Goal: Information Seeking & Learning: Learn about a topic

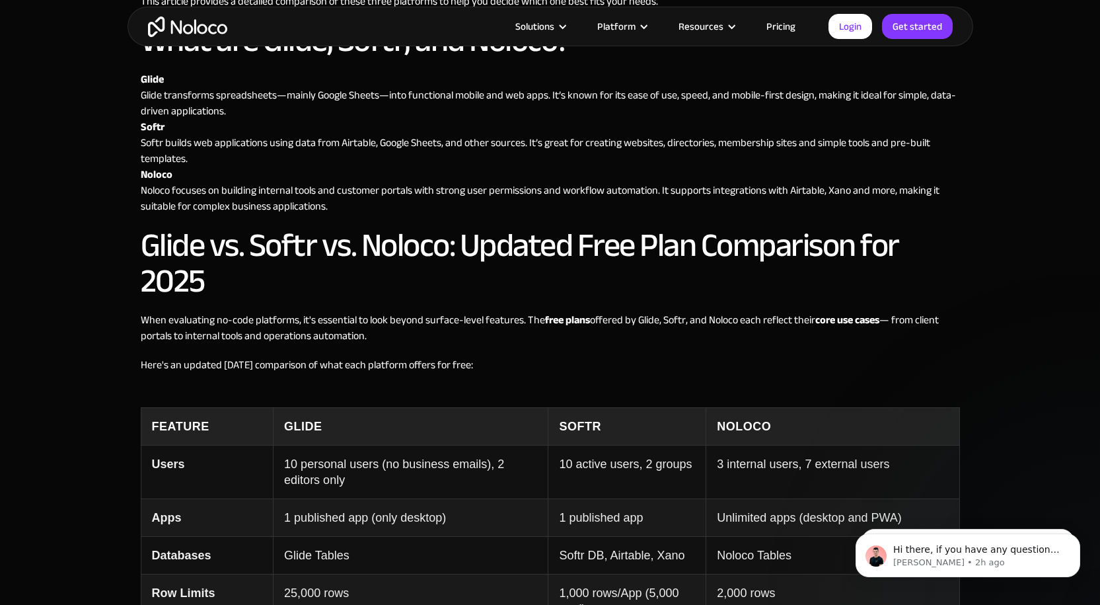
scroll to position [991, 0]
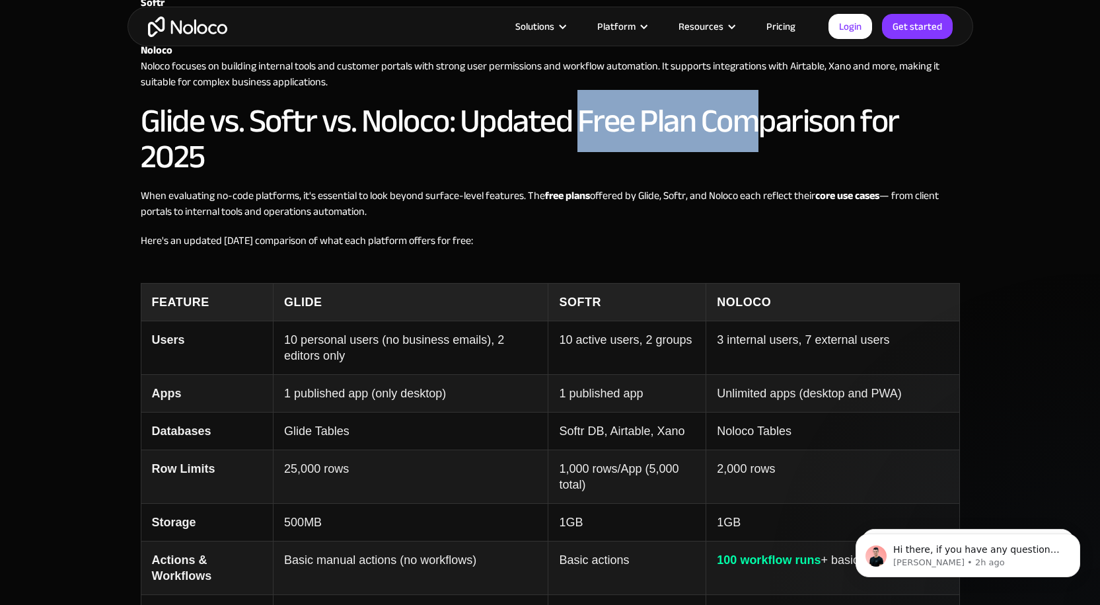
drag, startPoint x: 577, startPoint y: 124, endPoint x: 756, endPoint y: 128, distance: 179.1
click at [756, 128] on h2 "Glide vs. Softr vs. Noloco: Updated Free Plan Comparison for 2025" at bounding box center [550, 138] width 819 height 71
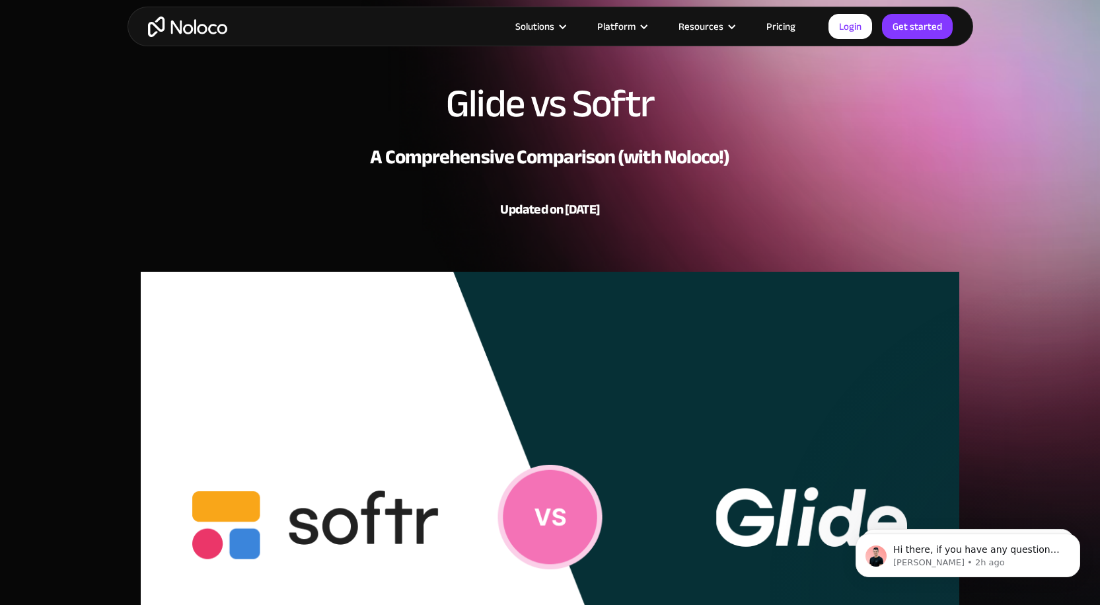
scroll to position [0, 0]
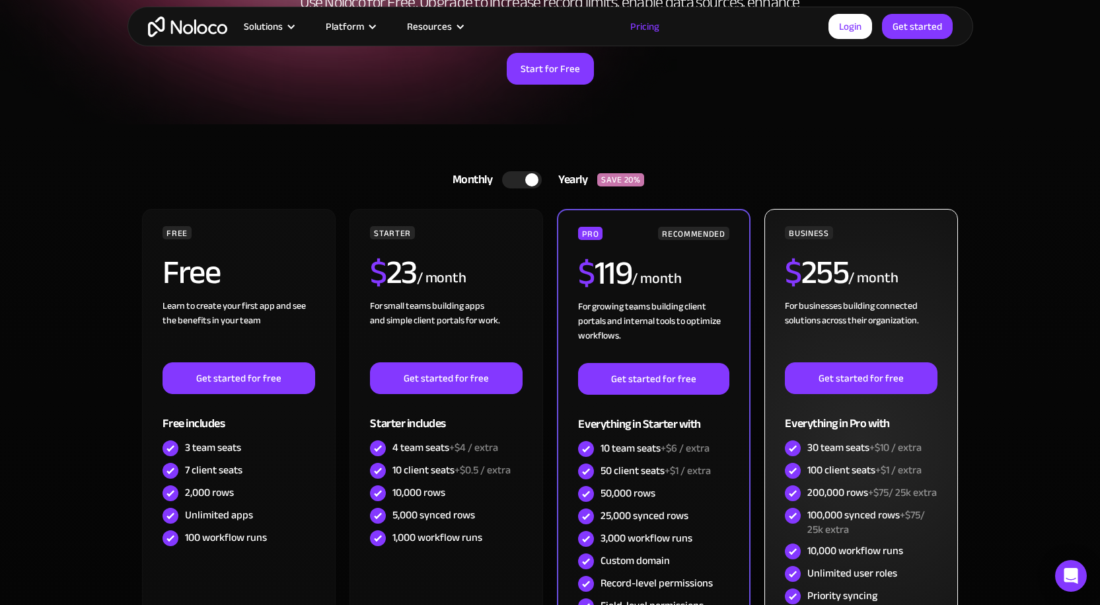
scroll to position [330, 0]
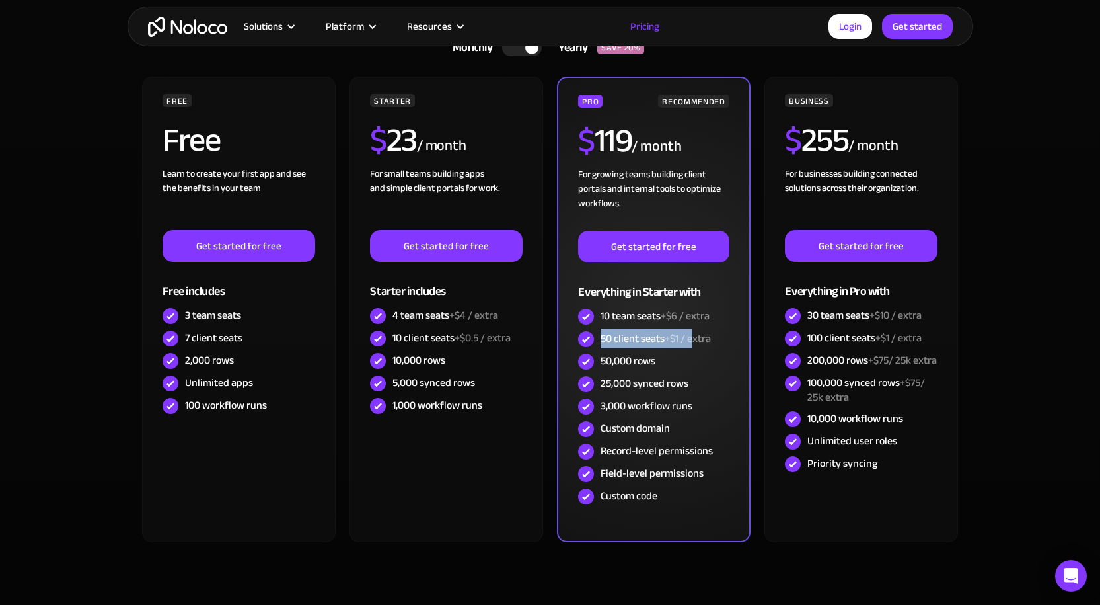
drag, startPoint x: 600, startPoint y: 340, endPoint x: 696, endPoint y: 340, distance: 96.5
click at [696, 340] on div "50 client seats +$1 / extra" at bounding box center [653, 339] width 151 height 22
click at [709, 339] on span "+$1 / extra" at bounding box center [688, 338] width 46 height 20
drag, startPoint x: 664, startPoint y: 340, endPoint x: 585, endPoint y: 344, distance: 78.7
click at [585, 344] on div "50 client seats +$1 / extra" at bounding box center [653, 339] width 151 height 22
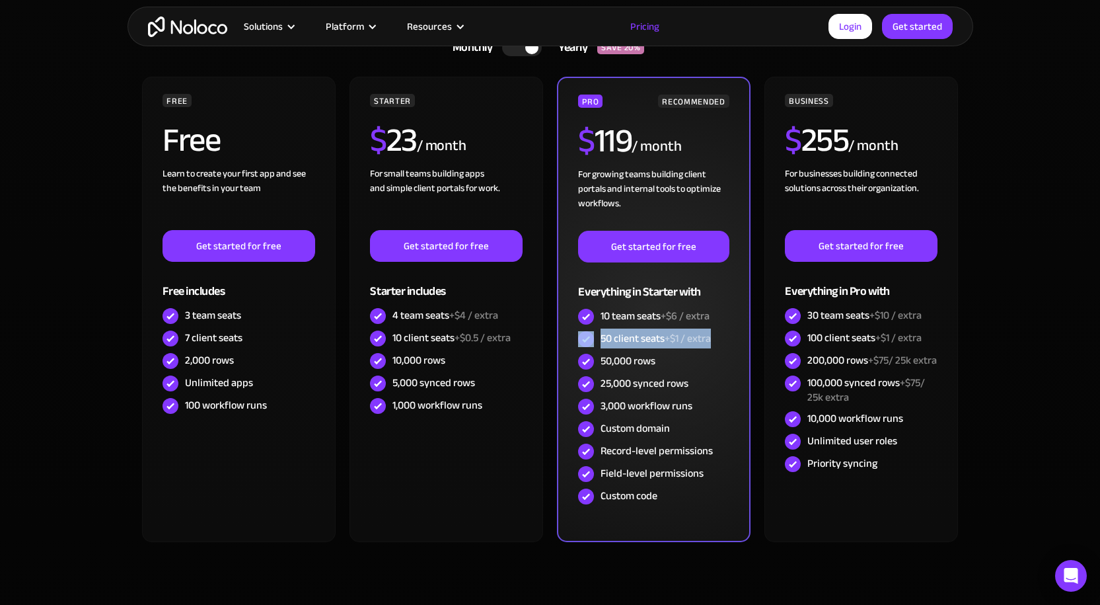
click at [655, 342] on div "50 client seats +$1 / extra" at bounding box center [656, 338] width 110 height 15
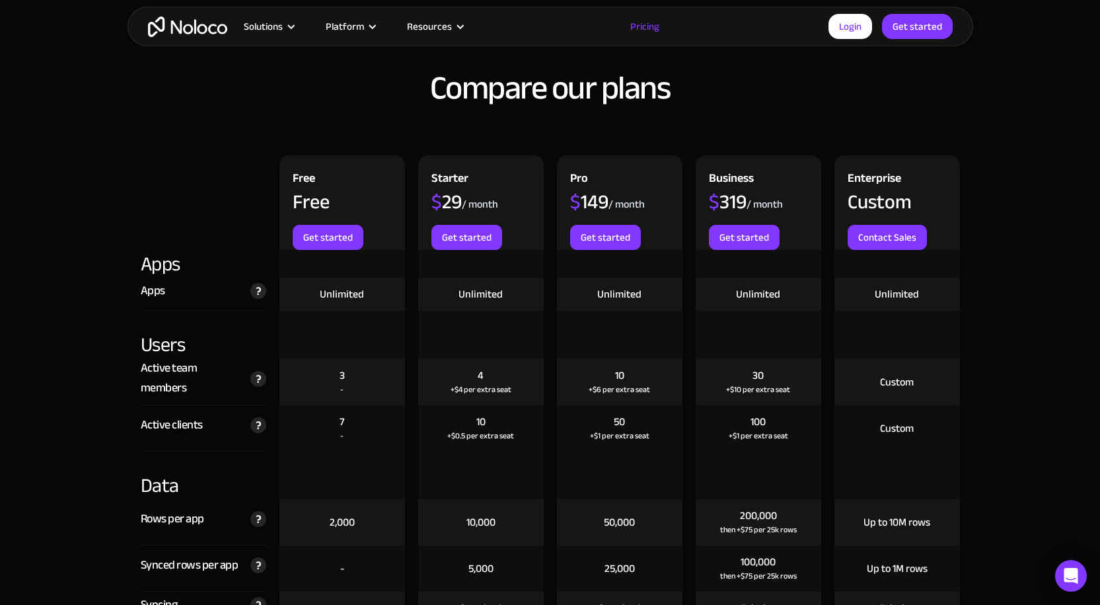
scroll to position [1321, 0]
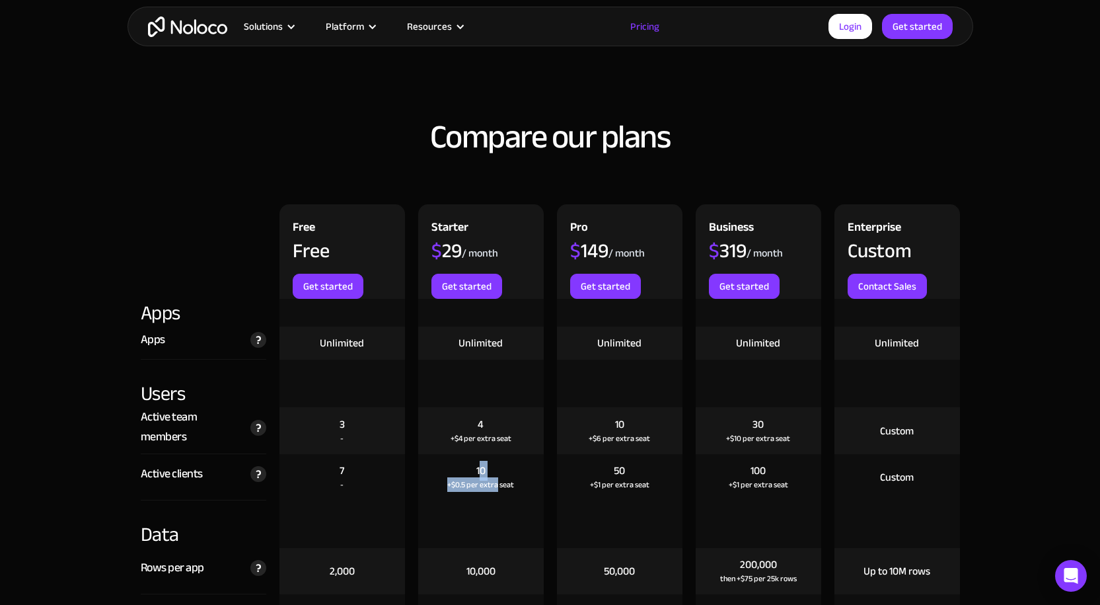
drag, startPoint x: 497, startPoint y: 480, endPoint x: 480, endPoint y: 463, distance: 24.3
click at [480, 463] on div "10 +$0.5 per extra seat" at bounding box center [481, 477] width 126 height 46
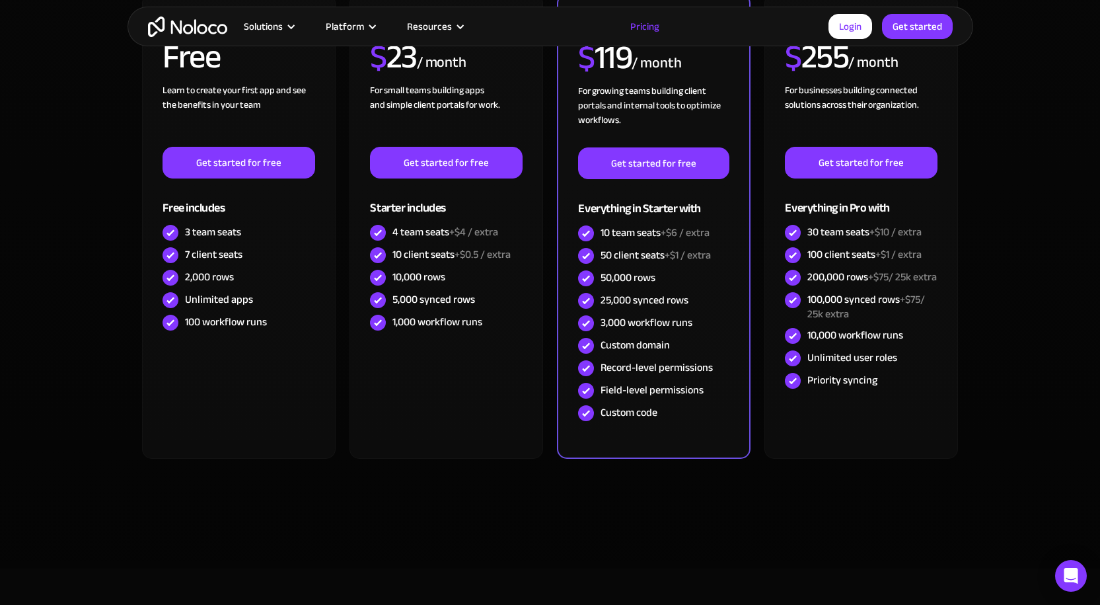
scroll to position [0, 0]
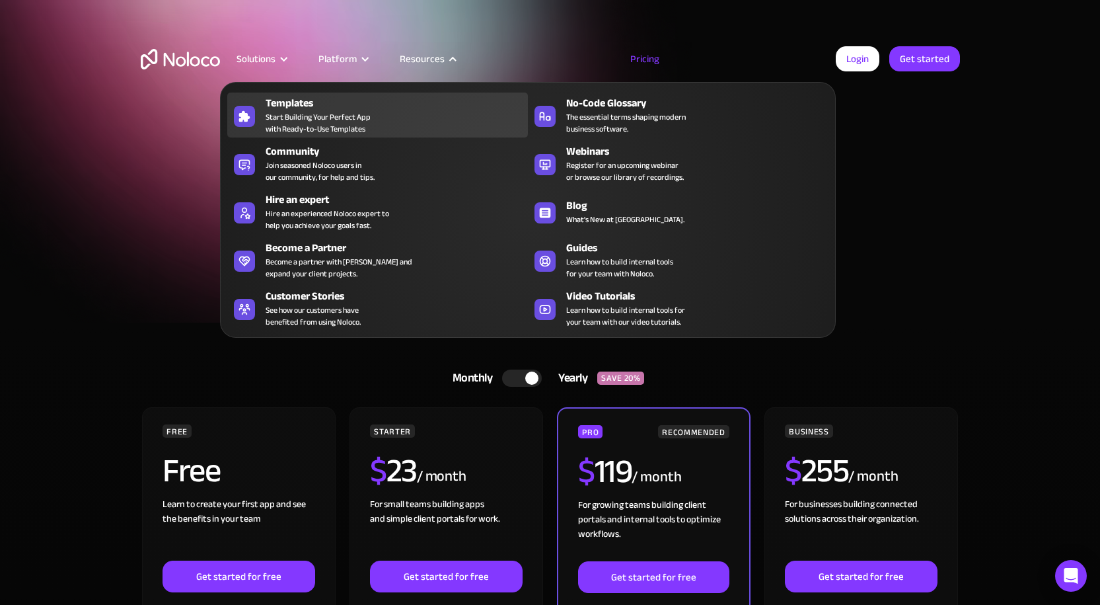
click at [344, 104] on div "Templates" at bounding box center [400, 103] width 268 height 16
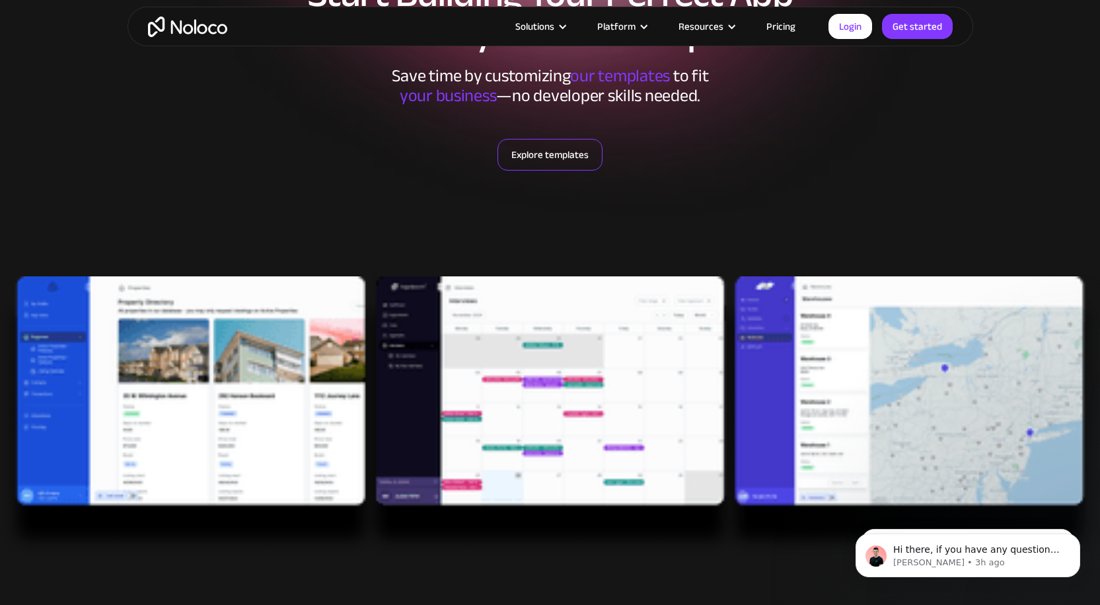
click at [548, 149] on link "Explore templates" at bounding box center [549, 155] width 105 height 32
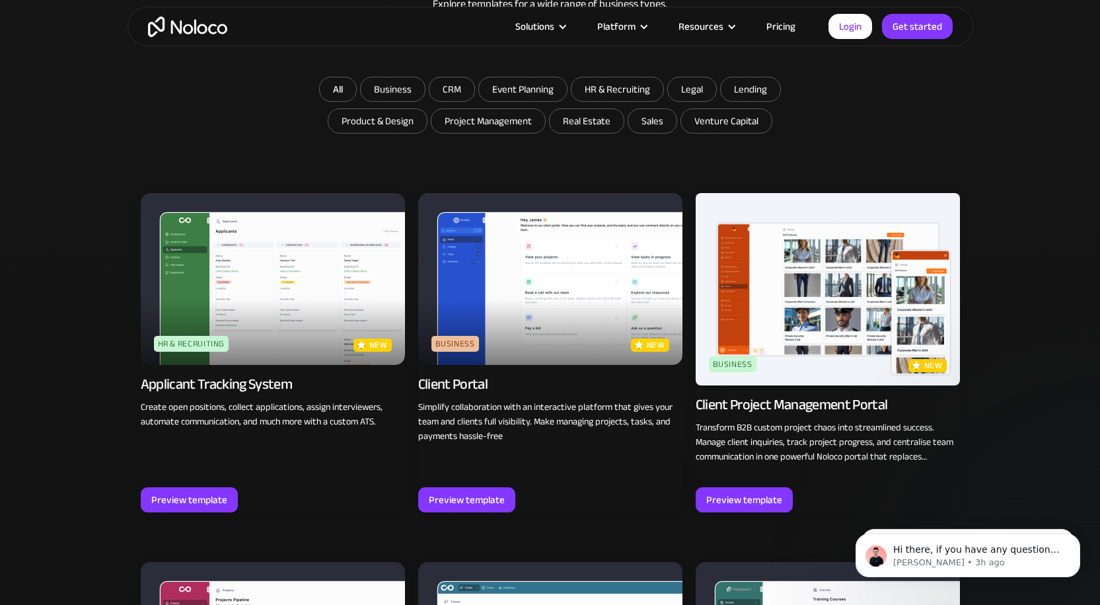
scroll to position [836, 0]
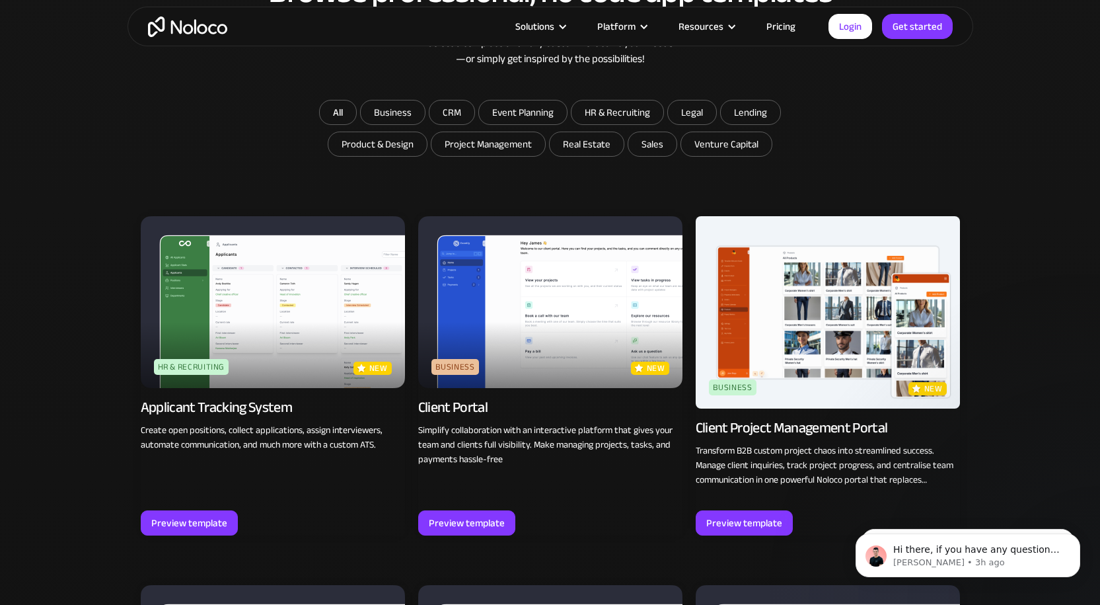
click at [296, 328] on img at bounding box center [273, 302] width 264 height 172
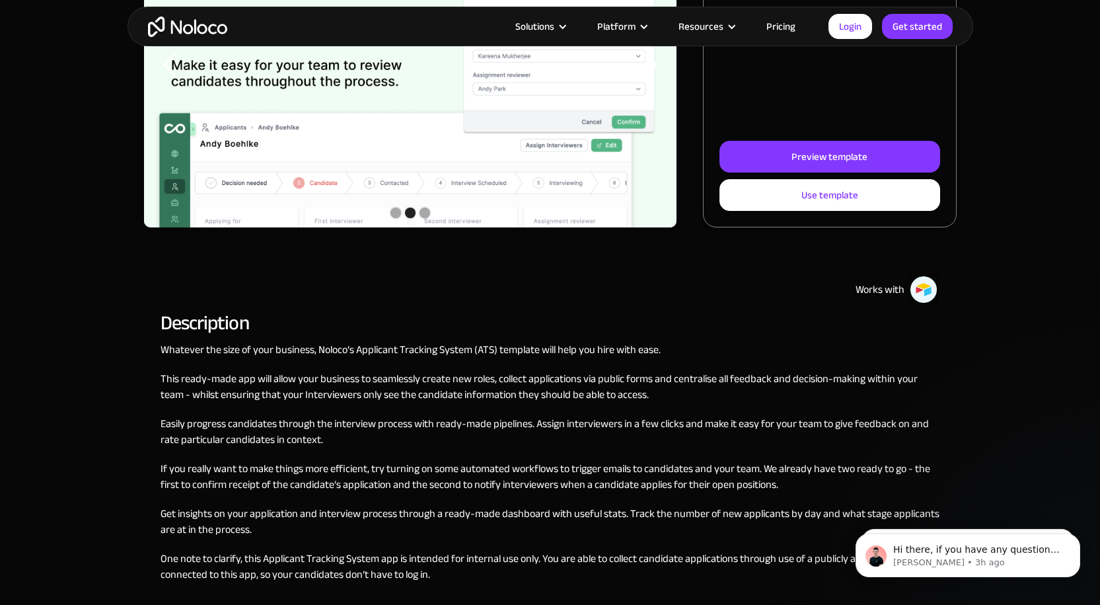
scroll to position [462, 0]
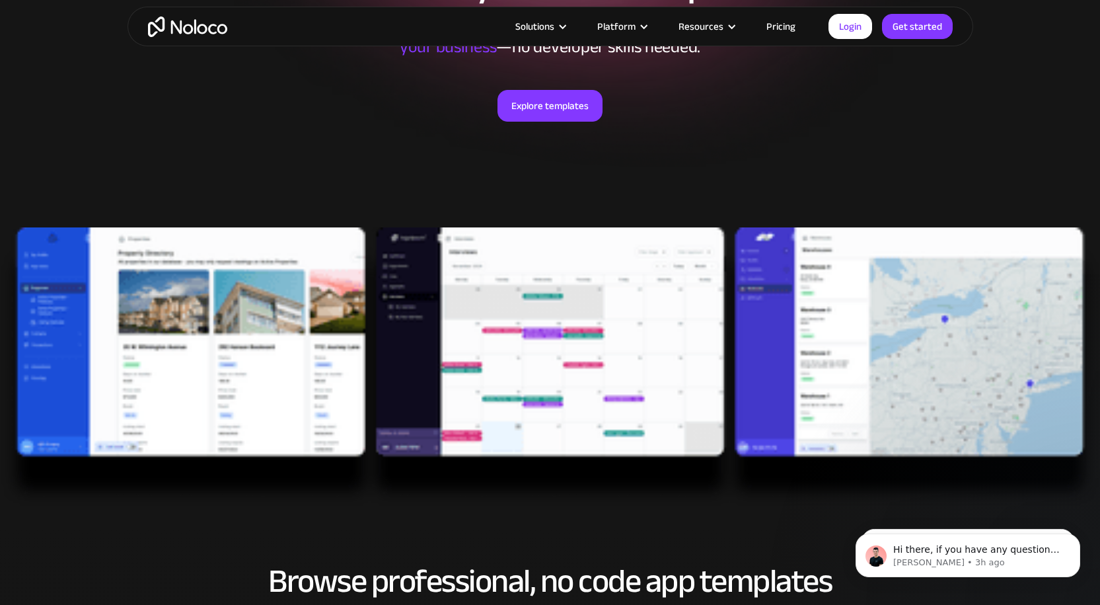
scroll to position [75, 0]
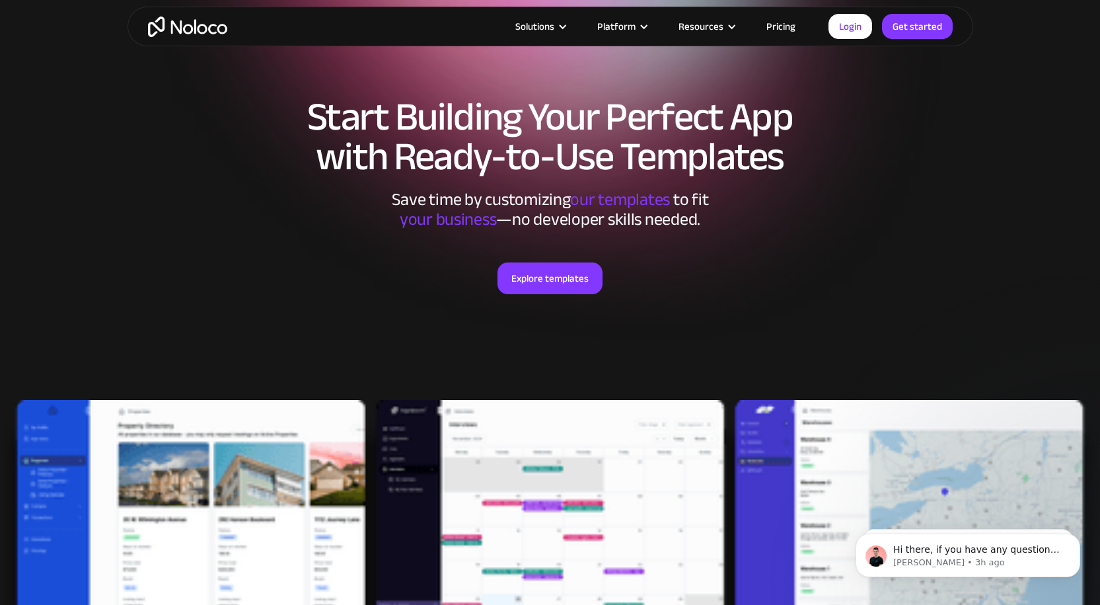
click at [793, 28] on link "Pricing" at bounding box center [781, 26] width 62 height 17
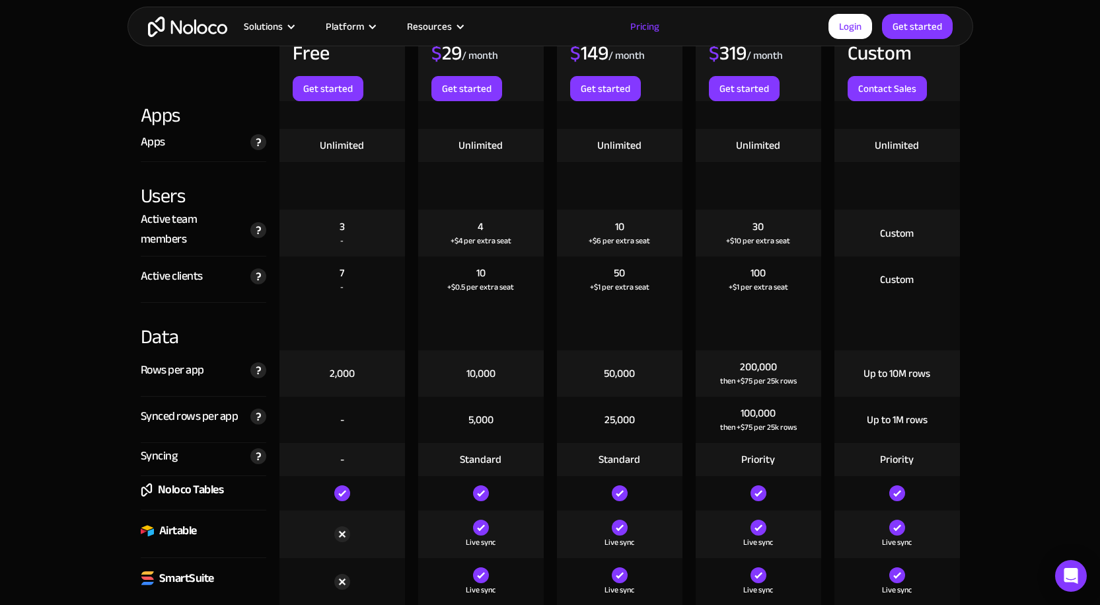
scroll to position [1520, 0]
